Goal: Find contact information: Find contact information

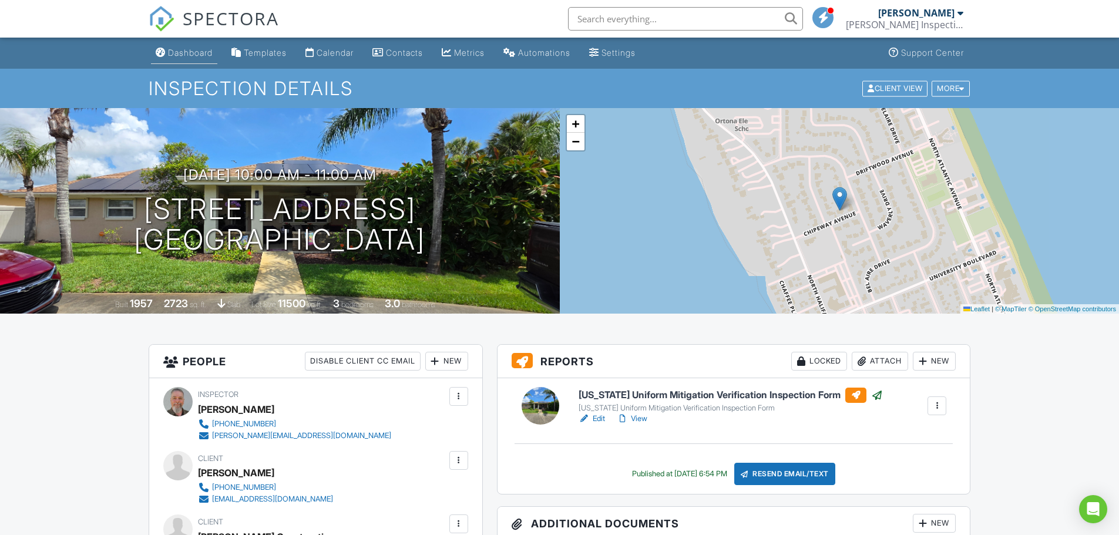
click at [179, 47] on link "Dashboard" at bounding box center [184, 53] width 66 height 22
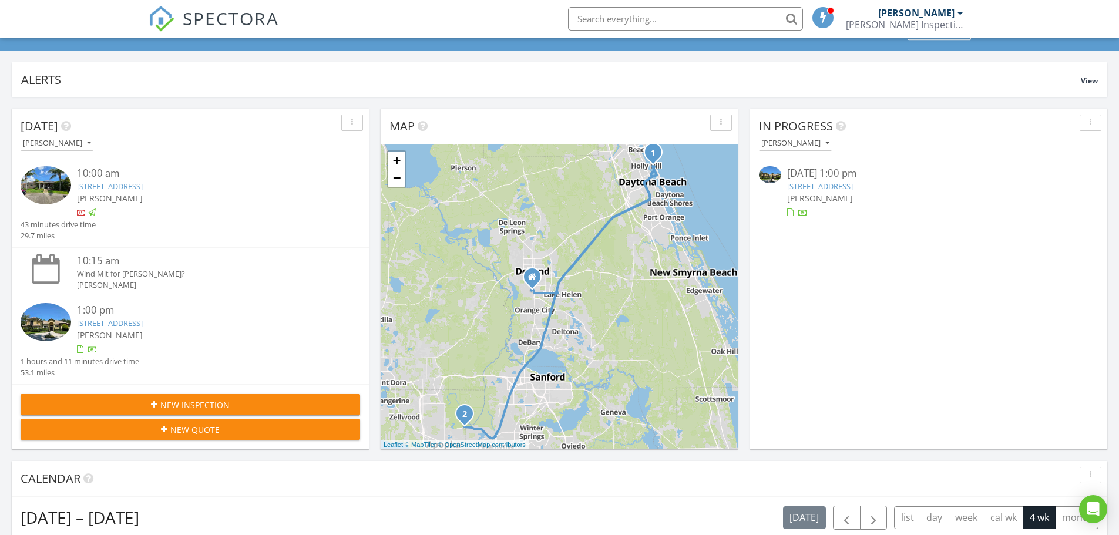
scroll to position [59, 0]
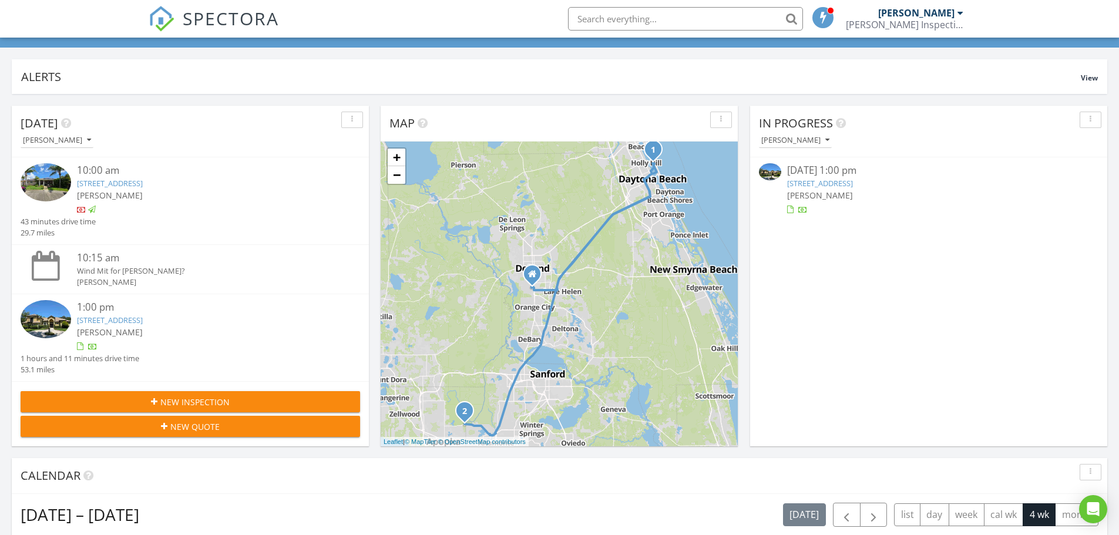
click at [143, 182] on link "305 Chipeway Ave, Daytona Beach, FL 32118" at bounding box center [110, 183] width 66 height 11
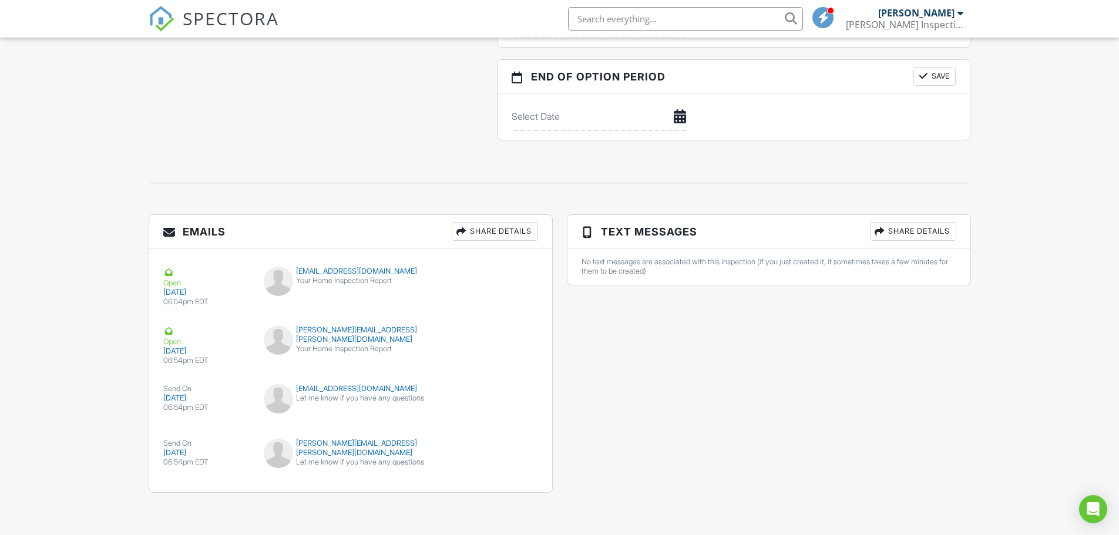
scroll to position [1189, 0]
click at [380, 325] on div "[PERSON_NAME][EMAIL_ADDRESS][PERSON_NAME][DOMAIN_NAME]" at bounding box center [350, 334] width 173 height 19
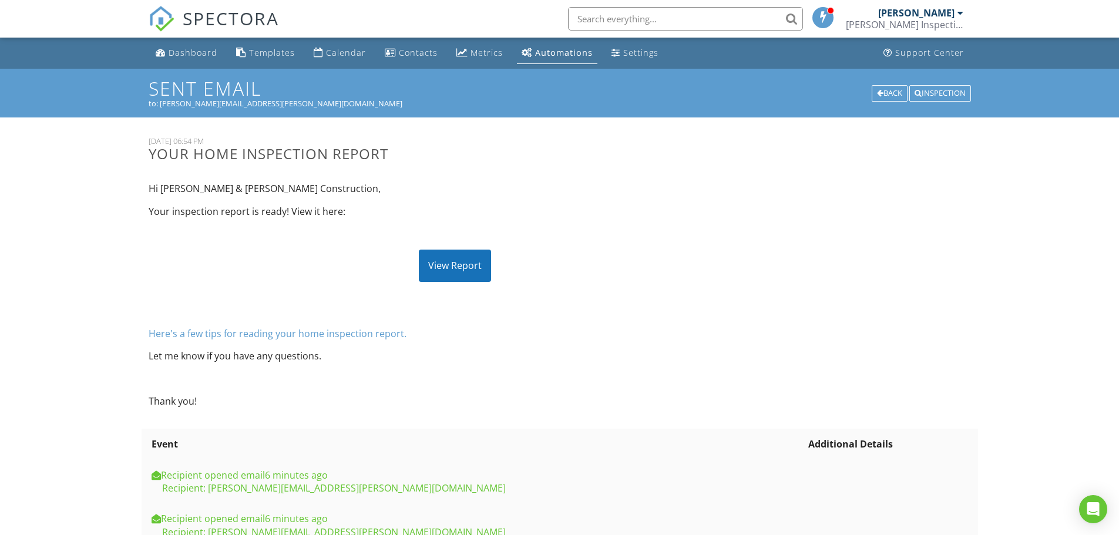
click at [466, 264] on div "View Report" at bounding box center [455, 266] width 72 height 32
